Goal: Navigation & Orientation: Understand site structure

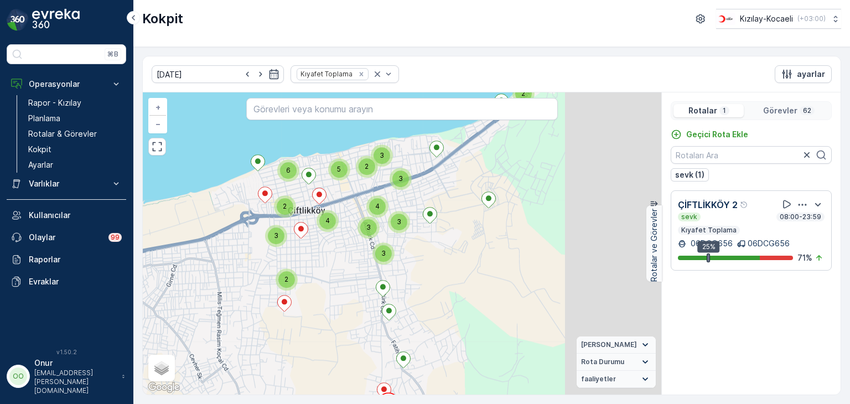
drag, startPoint x: 533, startPoint y: 246, endPoint x: 360, endPoint y: 335, distance: 194.5
click at [360, 335] on div "2 2 2 3 6 3 3 5 2 3 4 3 3 4 + − Uydu Yol haritası Arazi Karışık Leaflet Klavye …" at bounding box center [402, 243] width 519 height 302
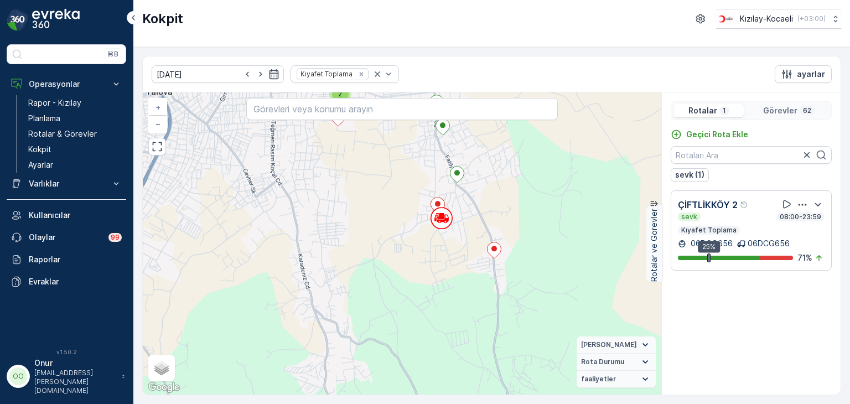
click at [802, 115] on div "Görevler 62" at bounding box center [788, 110] width 81 height 13
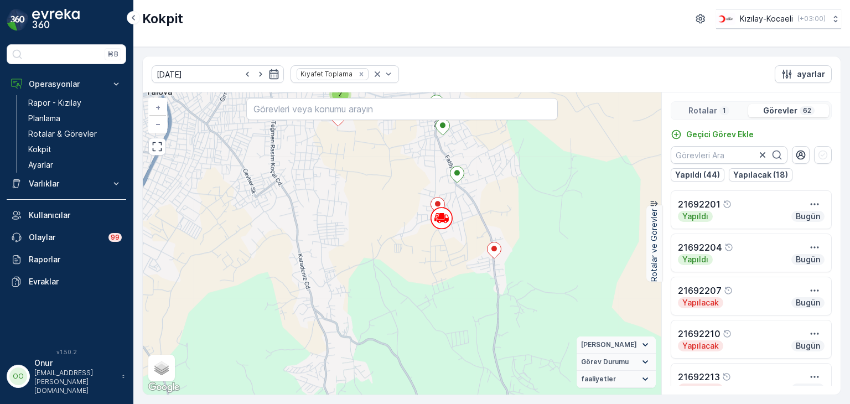
click at [722, 107] on p "1" at bounding box center [725, 110] width 6 height 9
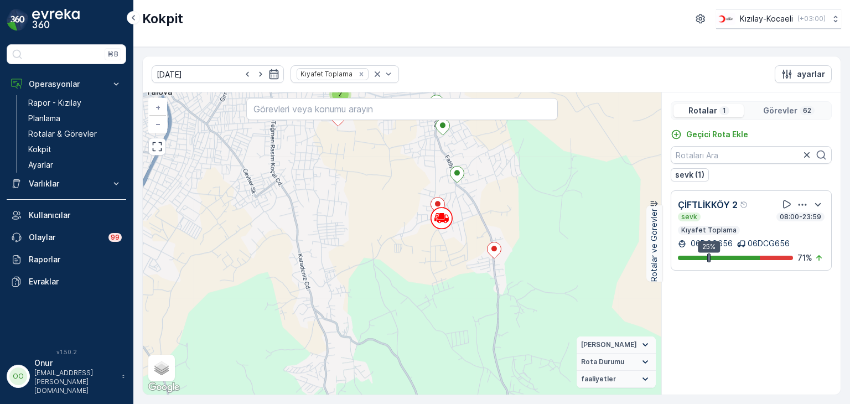
click at [781, 109] on p "Görevler" at bounding box center [780, 110] width 34 height 11
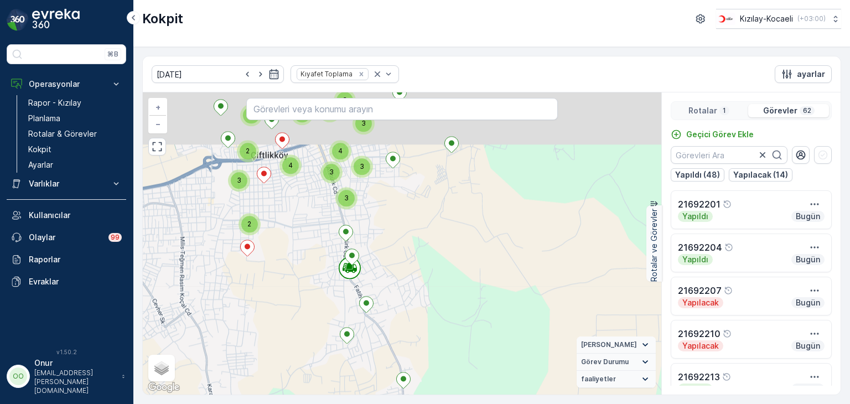
drag, startPoint x: 416, startPoint y: 275, endPoint x: 360, endPoint y: 367, distance: 108.3
click at [360, 367] on div "2 2 2 3 6 3 3 5 2 3 4 3 3 4 + − Uydu Yol haritası Arazi Karışık Leaflet Klavye …" at bounding box center [402, 243] width 519 height 302
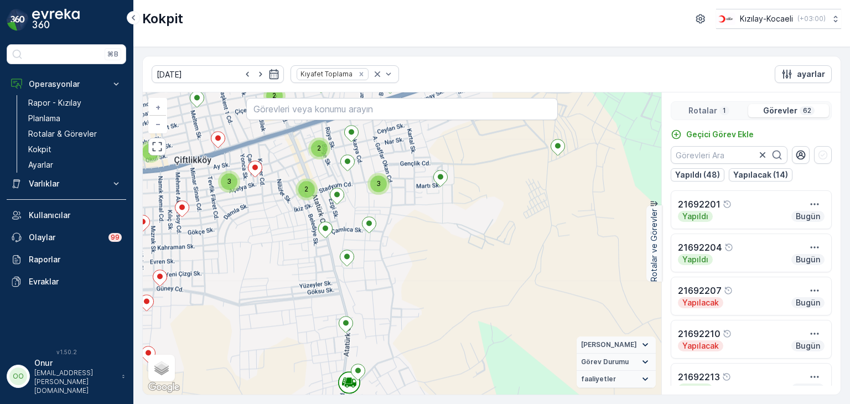
click at [808, 109] on p "62" at bounding box center [807, 110] width 11 height 9
click at [716, 111] on p "Rotalar" at bounding box center [702, 110] width 29 height 11
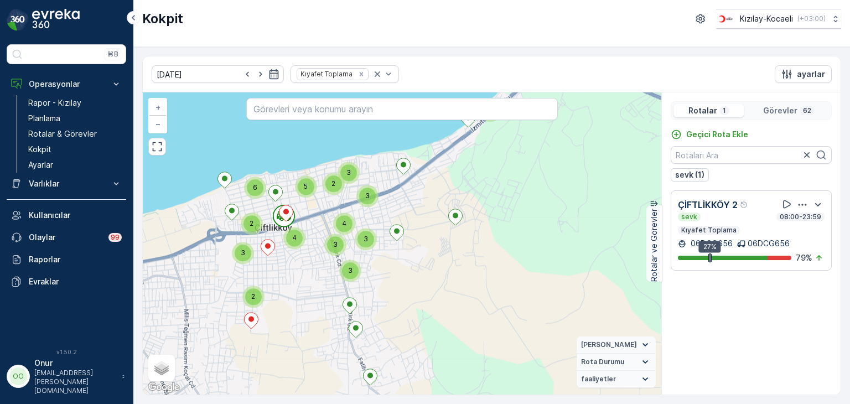
drag, startPoint x: 278, startPoint y: 262, endPoint x: 322, endPoint y: 278, distance: 46.8
click at [322, 278] on div "2 2 2 3 6 3 3 5 2 3 4 3 3 4 + − Uydu Yol haritası Arazi Karışık Leaflet Klavye …" at bounding box center [402, 243] width 519 height 302
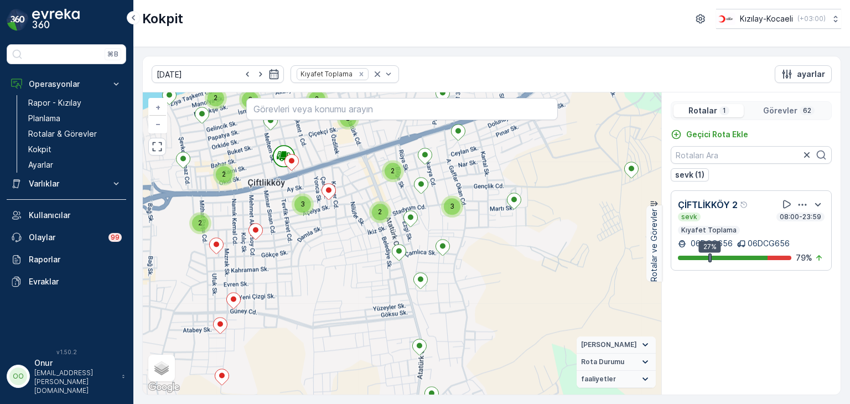
drag, startPoint x: 532, startPoint y: 167, endPoint x: 403, endPoint y: 274, distance: 167.4
click at [407, 274] on div "2 2 2 3 2 2 2 2 3 2 3 + − Uydu Yol haritası Arazi Karışık Leaflet Klavye kısayo…" at bounding box center [402, 243] width 519 height 302
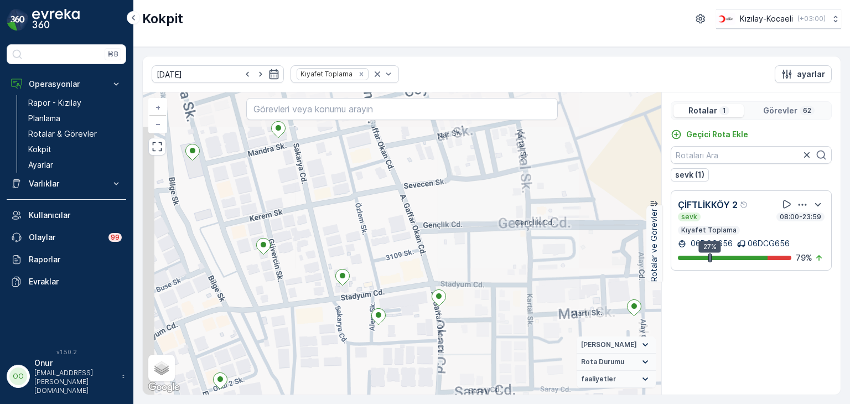
drag, startPoint x: 390, startPoint y: 288, endPoint x: 635, endPoint y: 217, distance: 255.2
click at [635, 217] on div "+ − Uydu Yol haritası Arazi Karışık Leaflet Klavye kısayolları Harita Verileri …" at bounding box center [402, 243] width 519 height 302
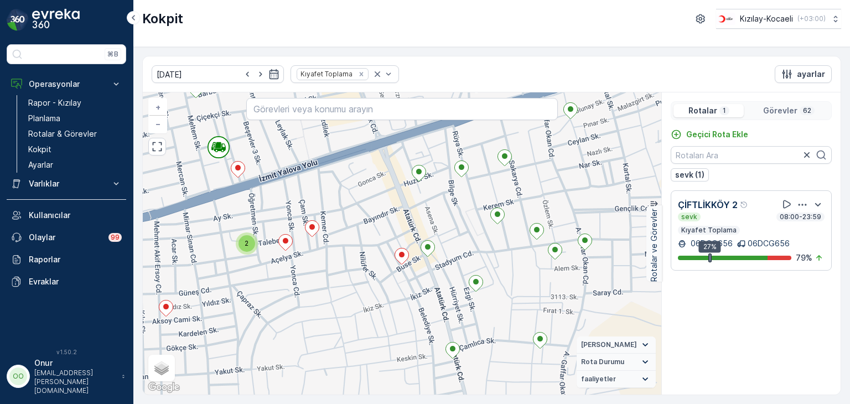
drag, startPoint x: 412, startPoint y: 326, endPoint x: 649, endPoint y: 192, distance: 272.1
click at [649, 192] on div "2 2 2 + − Uydu Yol haritası Arazi Karışık Leaflet Klavye kısayolları Harita Ver…" at bounding box center [402, 243] width 519 height 302
